Goal: Find specific fact: Find specific fact

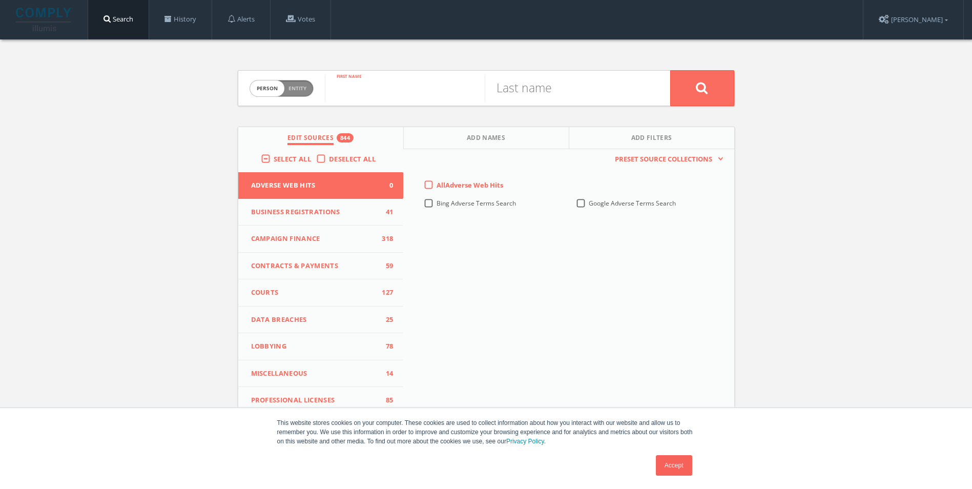
click at [394, 96] on input "text" at bounding box center [405, 88] width 160 height 27
type input "[PERSON_NAME]"
click at [561, 98] on input "text" at bounding box center [565, 88] width 160 height 27
type input "[PERSON_NAME]"
click at [699, 95] on button at bounding box center [702, 88] width 64 height 36
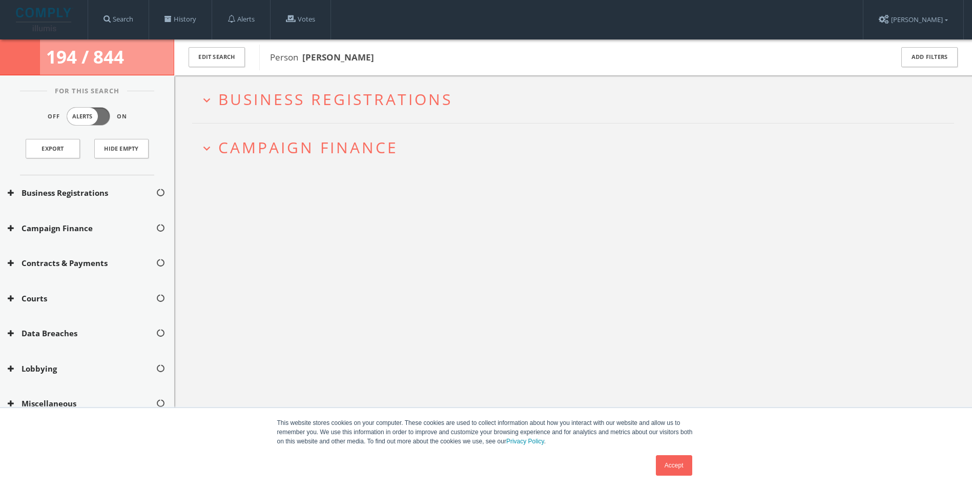
click at [339, 142] on span "Campaign Finance" at bounding box center [308, 147] width 180 height 21
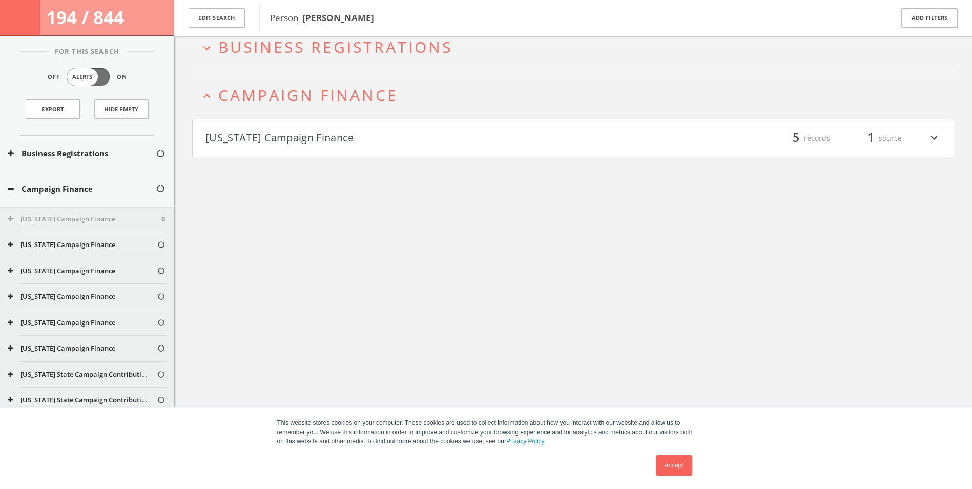
scroll to position [60, 0]
click at [349, 52] on span "Business Registrations" at bounding box center [335, 44] width 234 height 21
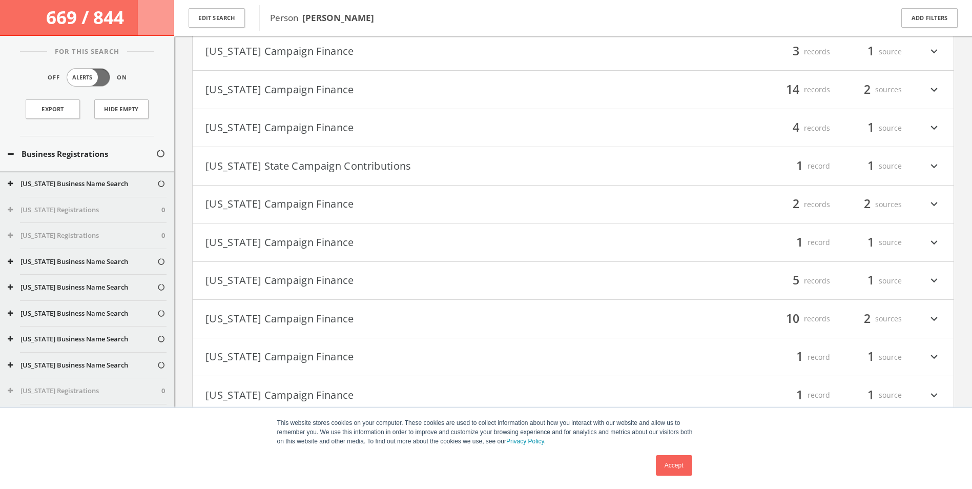
scroll to position [216, 0]
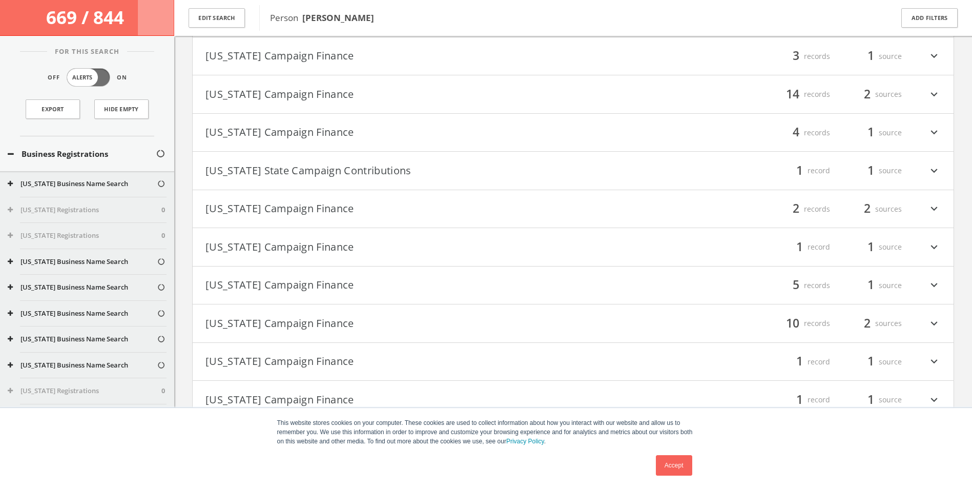
click at [934, 134] on icon "expand_more" at bounding box center [933, 132] width 13 height 17
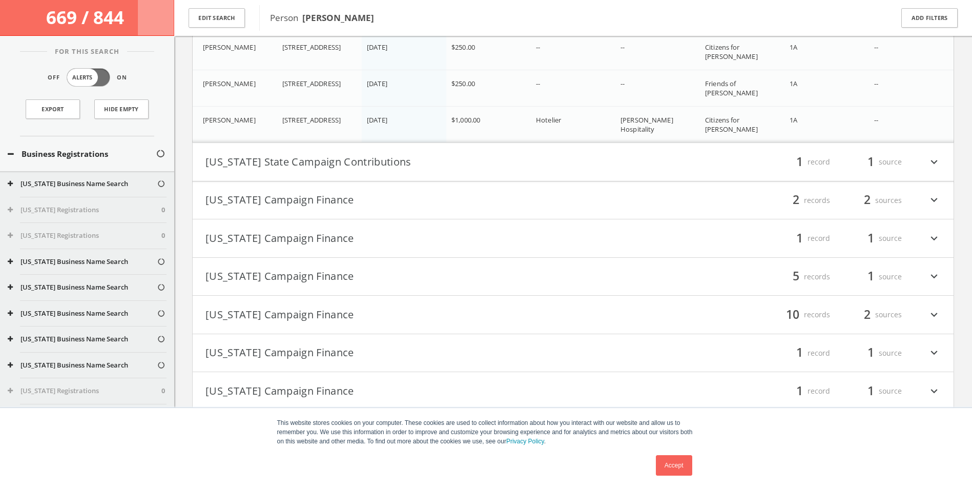
scroll to position [430, 0]
click at [915, 228] on div "filter_list 1 record 1 source expand_more" at bounding box center [757, 236] width 368 height 17
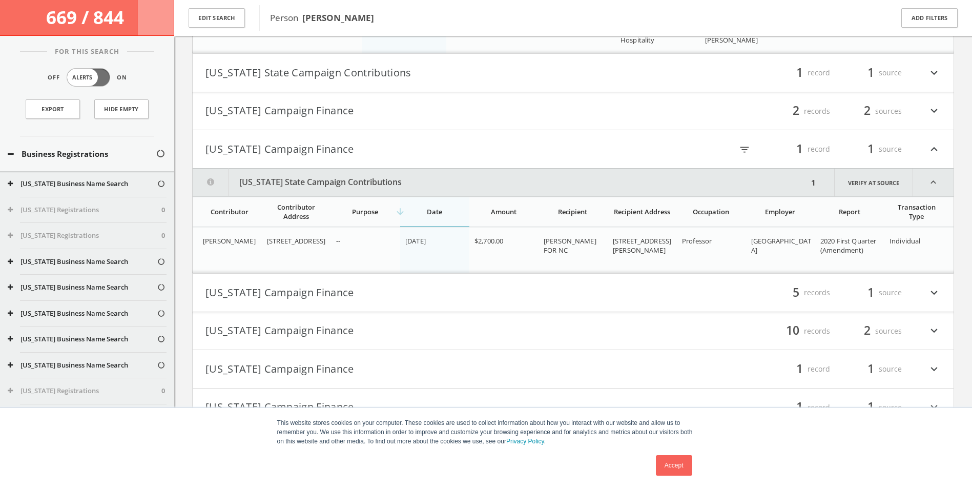
scroll to position [517, 0]
click at [926, 146] on div "filter_list 1 record 1 source expand_less" at bounding box center [757, 149] width 368 height 17
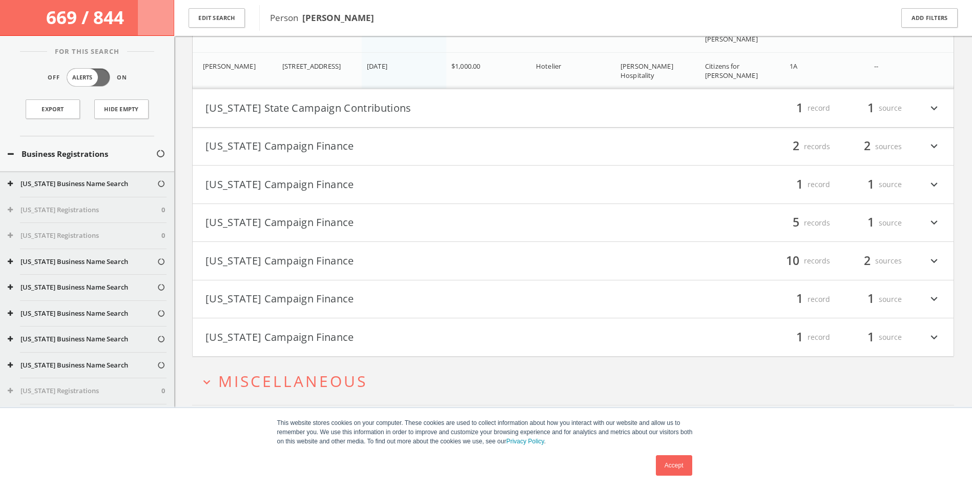
scroll to position [466, 0]
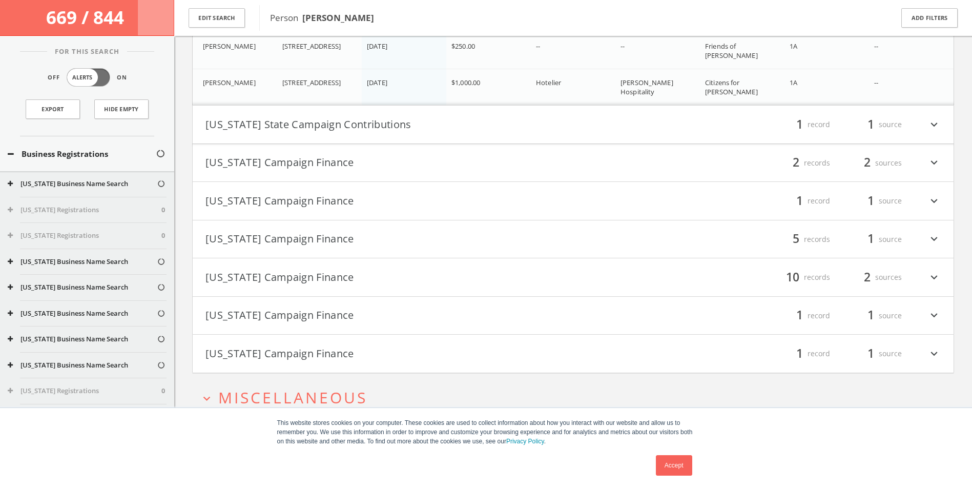
click at [923, 132] on div "filter_list 1 record 1 source expand_more" at bounding box center [757, 124] width 368 height 17
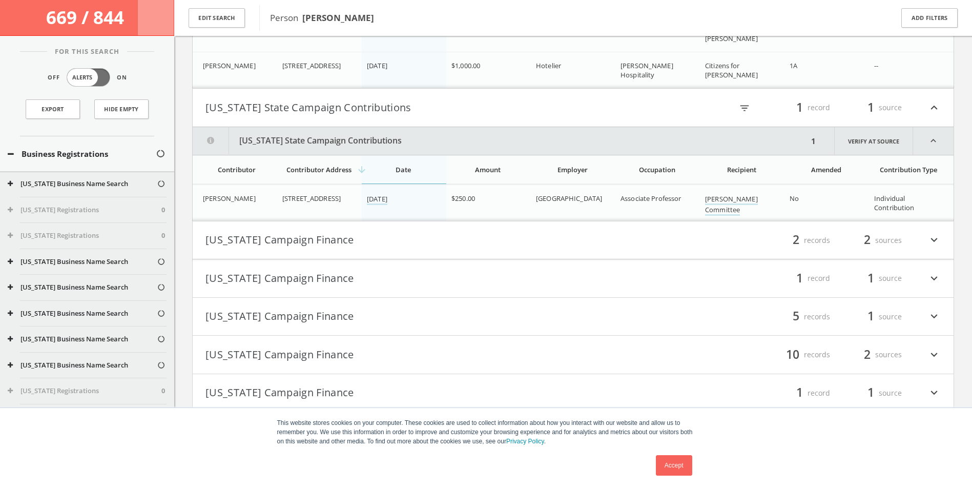
scroll to position [482, 0]
click at [927, 130] on icon "expand_less" at bounding box center [933, 142] width 40 height 28
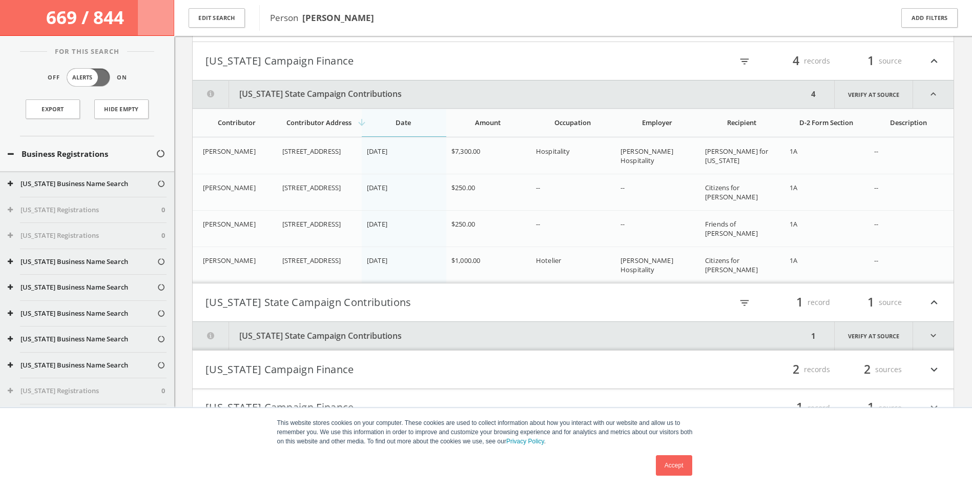
scroll to position [287, 0]
drag, startPoint x: 743, startPoint y: 186, endPoint x: 745, endPoint y: 205, distance: 18.6
click at [745, 205] on td "Citizens for [PERSON_NAME]" at bounding box center [742, 193] width 85 height 36
copy span "[PERSON_NAME]"
drag, startPoint x: 739, startPoint y: 220, endPoint x: 783, endPoint y: 225, distance: 44.8
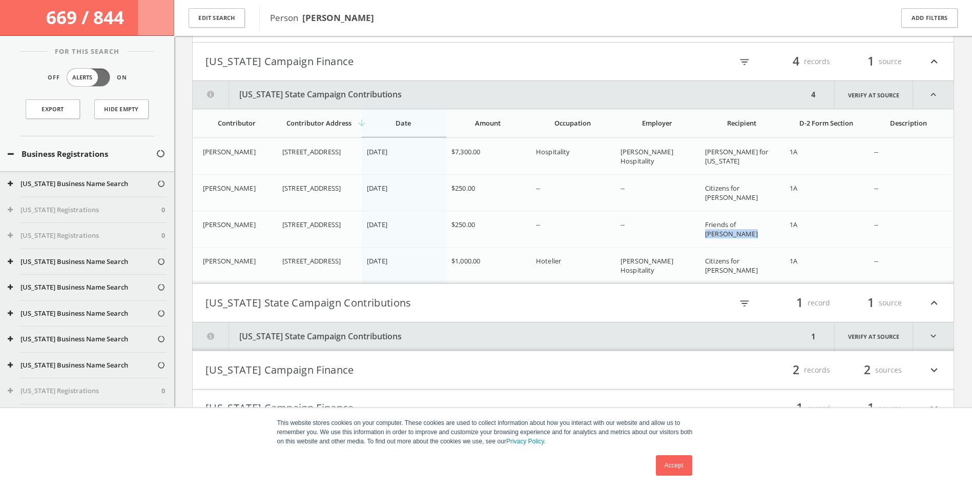
click at [783, 225] on td "Friends of [PERSON_NAME]" at bounding box center [742, 229] width 85 height 36
copy span "[PERSON_NAME]"
